Goal: Task Accomplishment & Management: Complete application form

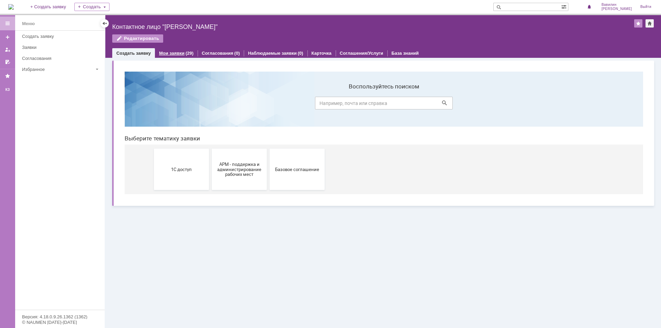
click at [176, 55] on link "Мои заявки" at bounding box center [171, 53] width 25 height 5
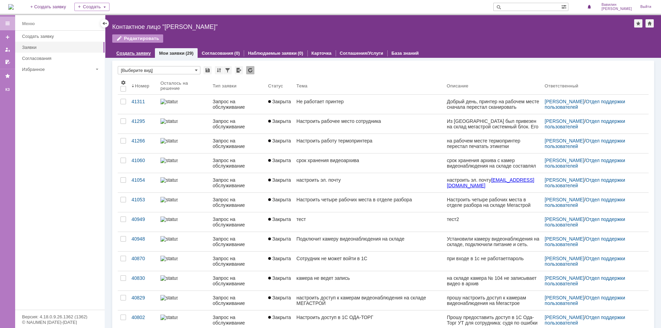
click at [131, 48] on div "Создать заявку" at bounding box center [133, 53] width 43 height 10
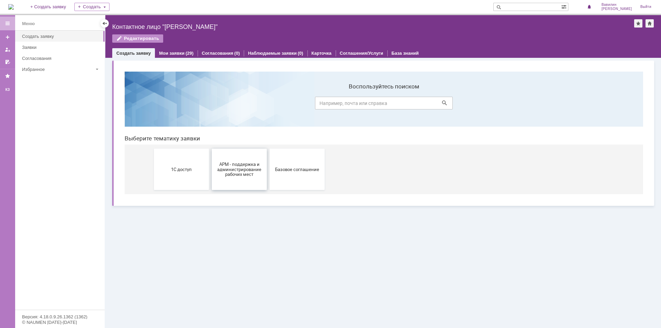
click at [241, 174] on span "АРМ - поддержка и администрирование рабочих мест" at bounding box center [239, 168] width 51 height 15
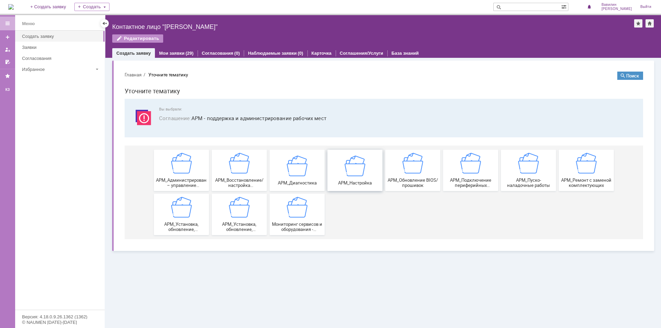
click at [362, 169] on img at bounding box center [354, 165] width 21 height 21
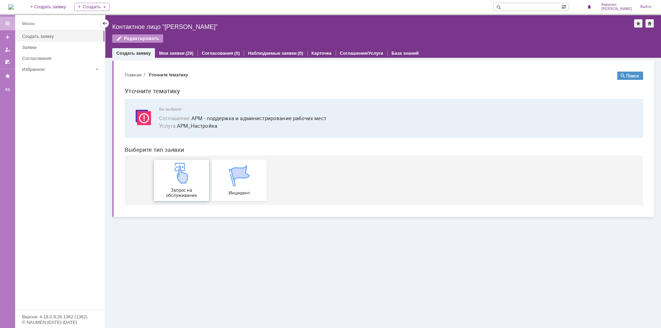
click at [178, 178] on img at bounding box center [181, 173] width 21 height 21
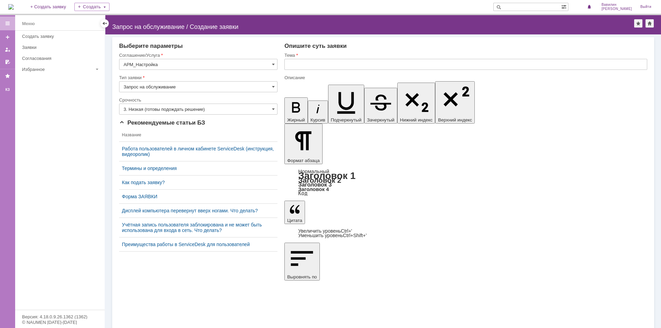
click at [276, 89] on input "Запрос на обслуживание" at bounding box center [198, 86] width 158 height 11
click at [243, 112] on span "Запрос на обслуживание" at bounding box center [198, 111] width 149 height 6
click at [253, 106] on input "3. Низкая (готовы подождать решение)" at bounding box center [198, 109] width 158 height 11
type input "Запрос на обслуживание"
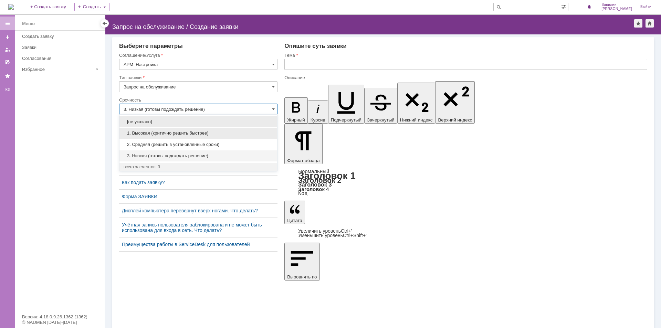
click at [229, 131] on span "1. Высокая (критично решить быстрее)" at bounding box center [198, 133] width 149 height 6
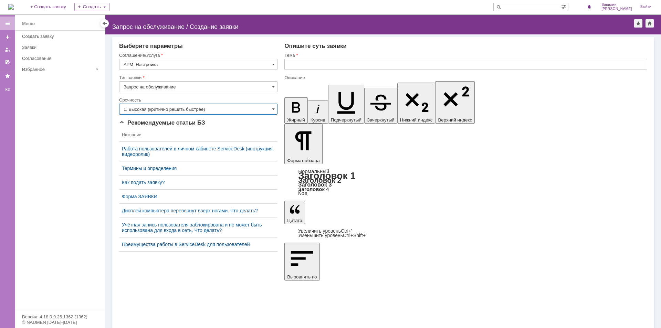
type input "1. Высокая (критично решить быстрее)"
click at [292, 66] on input "text" at bounding box center [465, 64] width 363 height 11
type input "не работает почта"
